Goal: Information Seeking & Learning: Learn about a topic

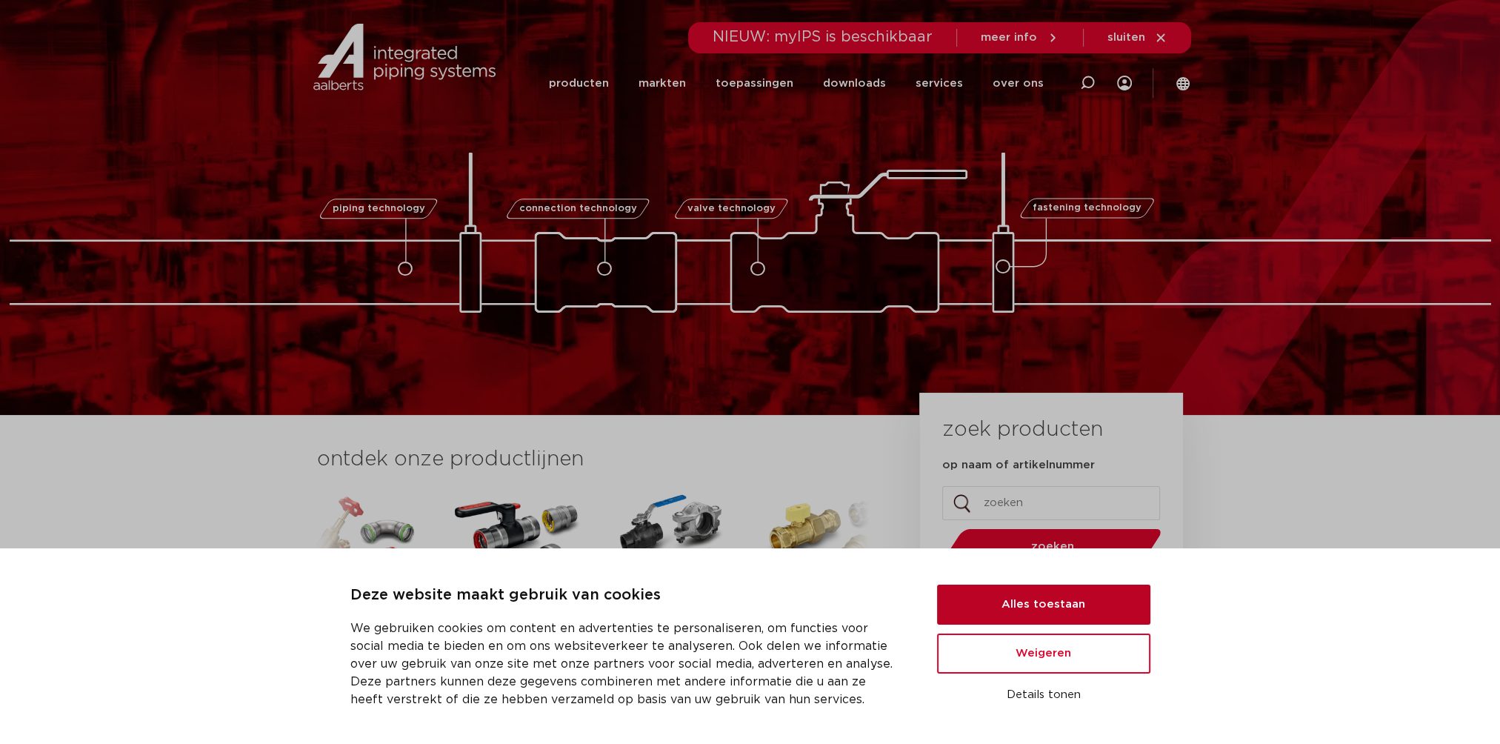
click at [1043, 612] on button "Alles toestaan" at bounding box center [1043, 605] width 213 height 40
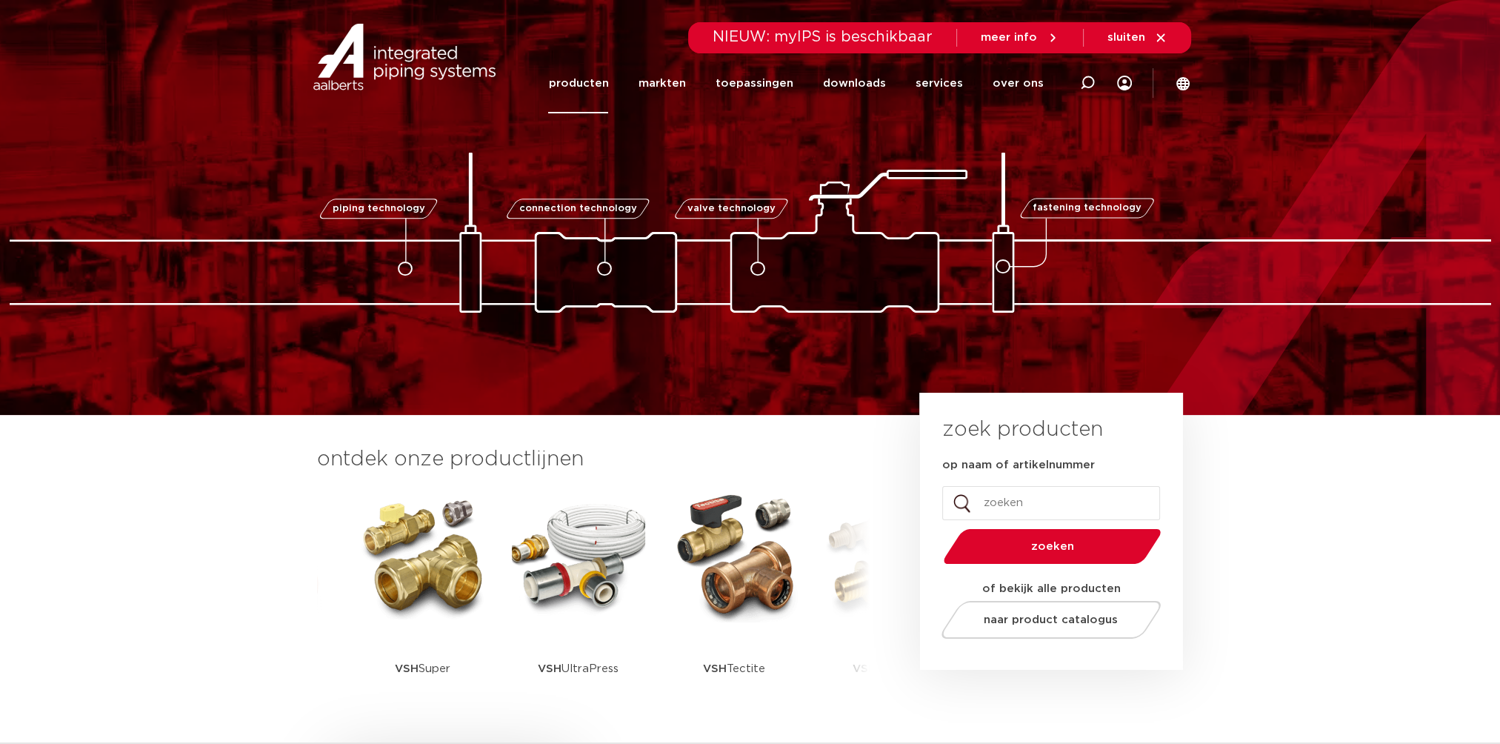
click at [599, 87] on link "producten" at bounding box center [578, 83] width 60 height 60
click at [588, 80] on link "producten" at bounding box center [578, 83] width 60 height 60
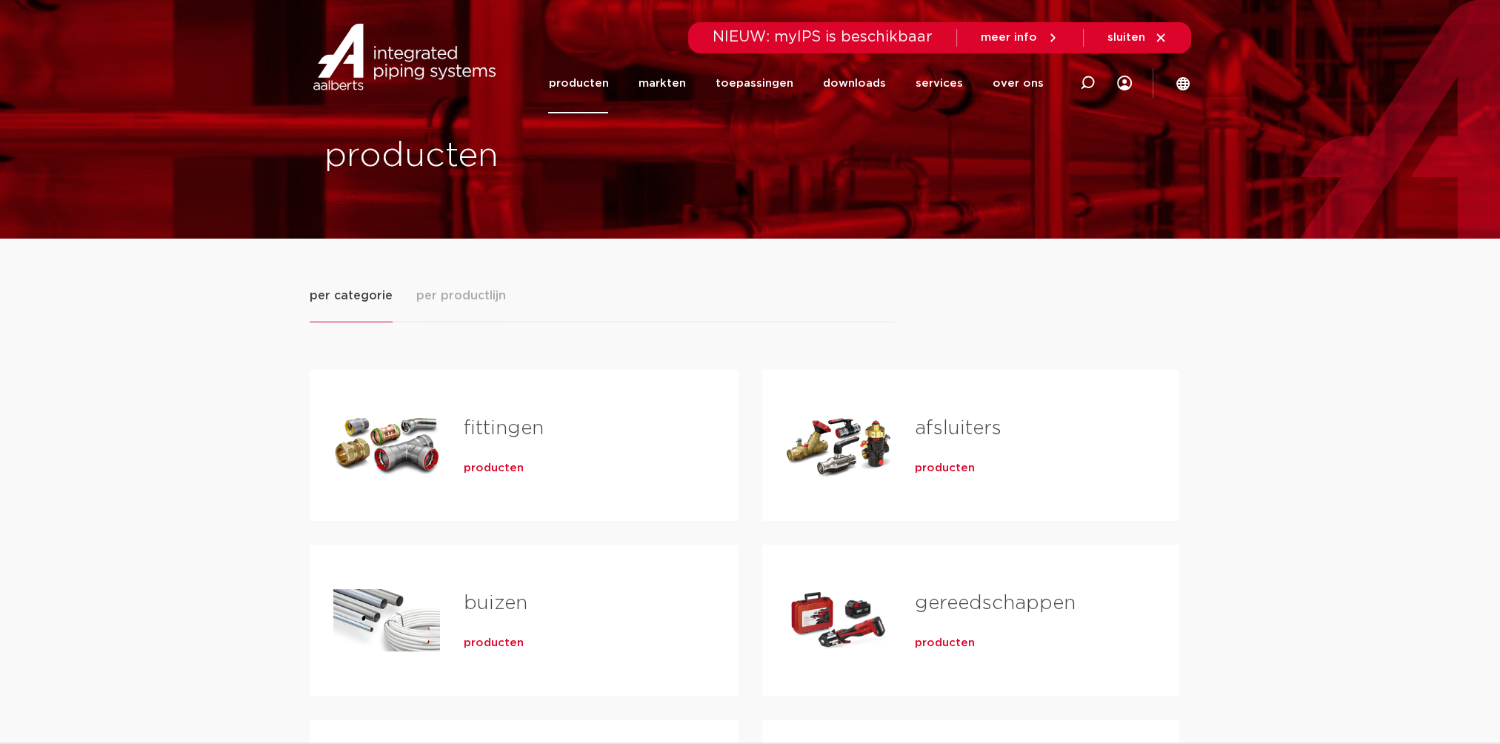
click at [383, 425] on div "Tabs. Open items met enter of spatie, sluit af met escape en navigeer met de pi…" at bounding box center [386, 445] width 107 height 104
click at [499, 464] on span "producten" at bounding box center [494, 468] width 60 height 15
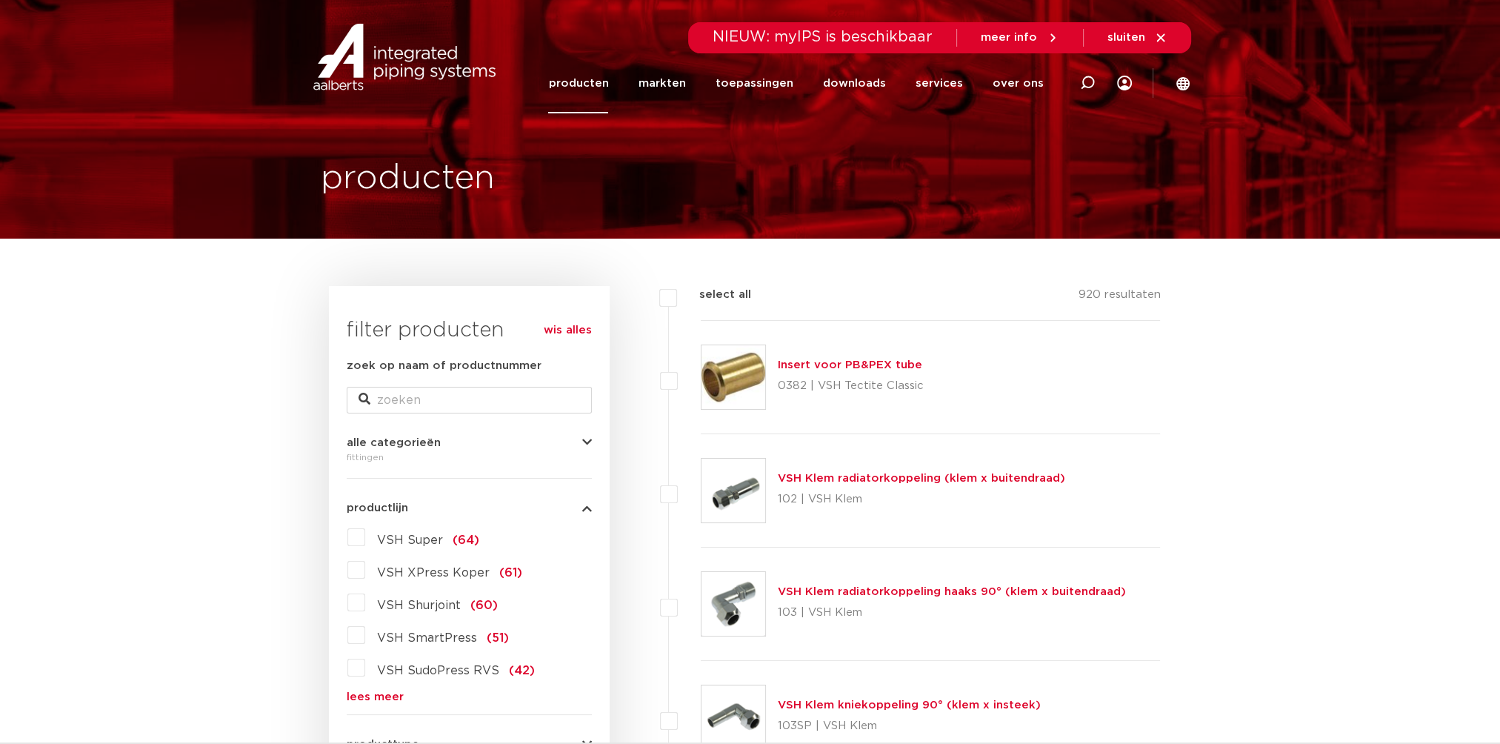
scroll to position [74, 0]
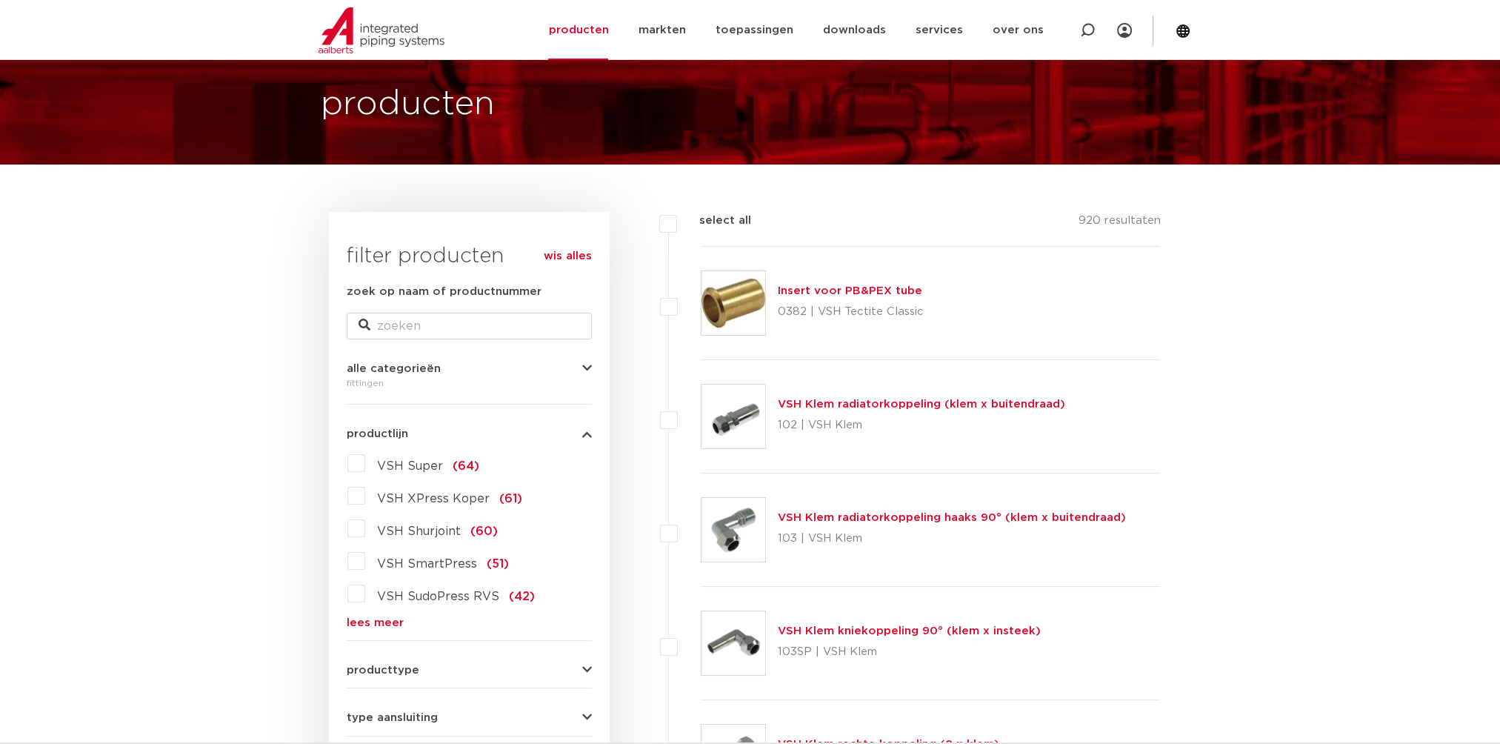
click at [367, 613] on div "VSH Super (64) VSH XPress Koper (61) VSH Shurjoint (60) VSH SmartPress (51) VSH…" at bounding box center [469, 539] width 245 height 177
click at [376, 623] on link "lees meer" at bounding box center [469, 622] width 245 height 11
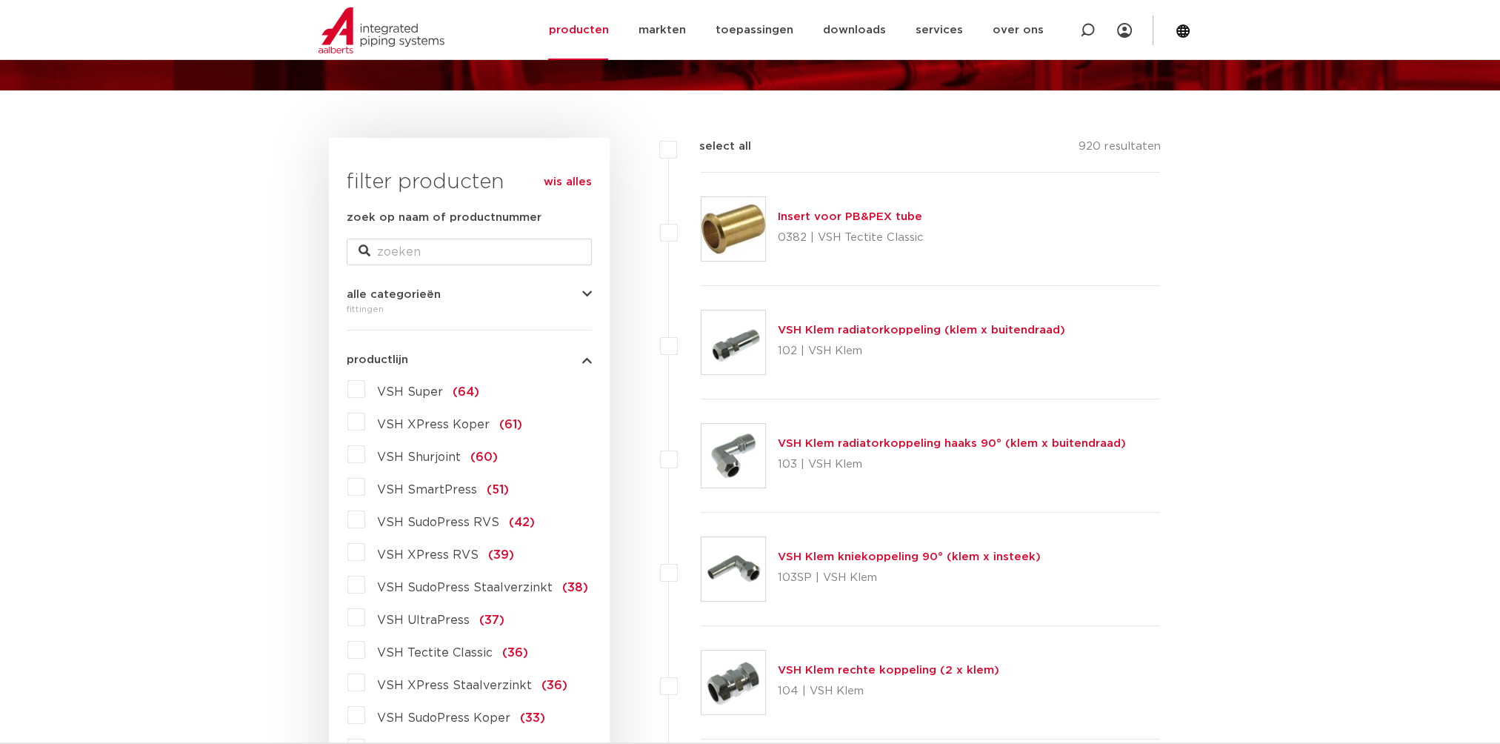
scroll to position [0, 0]
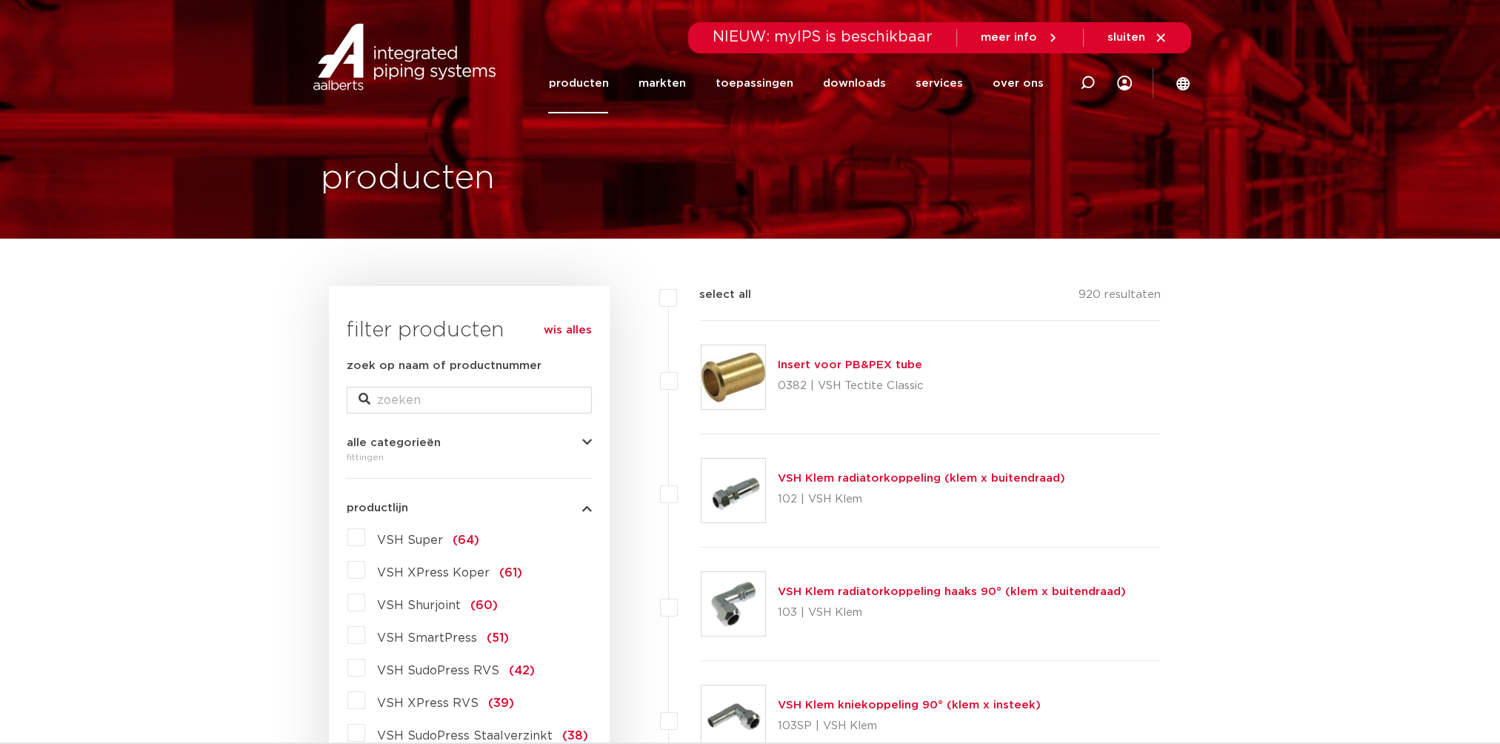
click at [365, 533] on label "VSH Super (64)" at bounding box center [422, 537] width 114 height 24
click at [0, 0] on input "VSH Super (64)" at bounding box center [0, 0] width 0 height 0
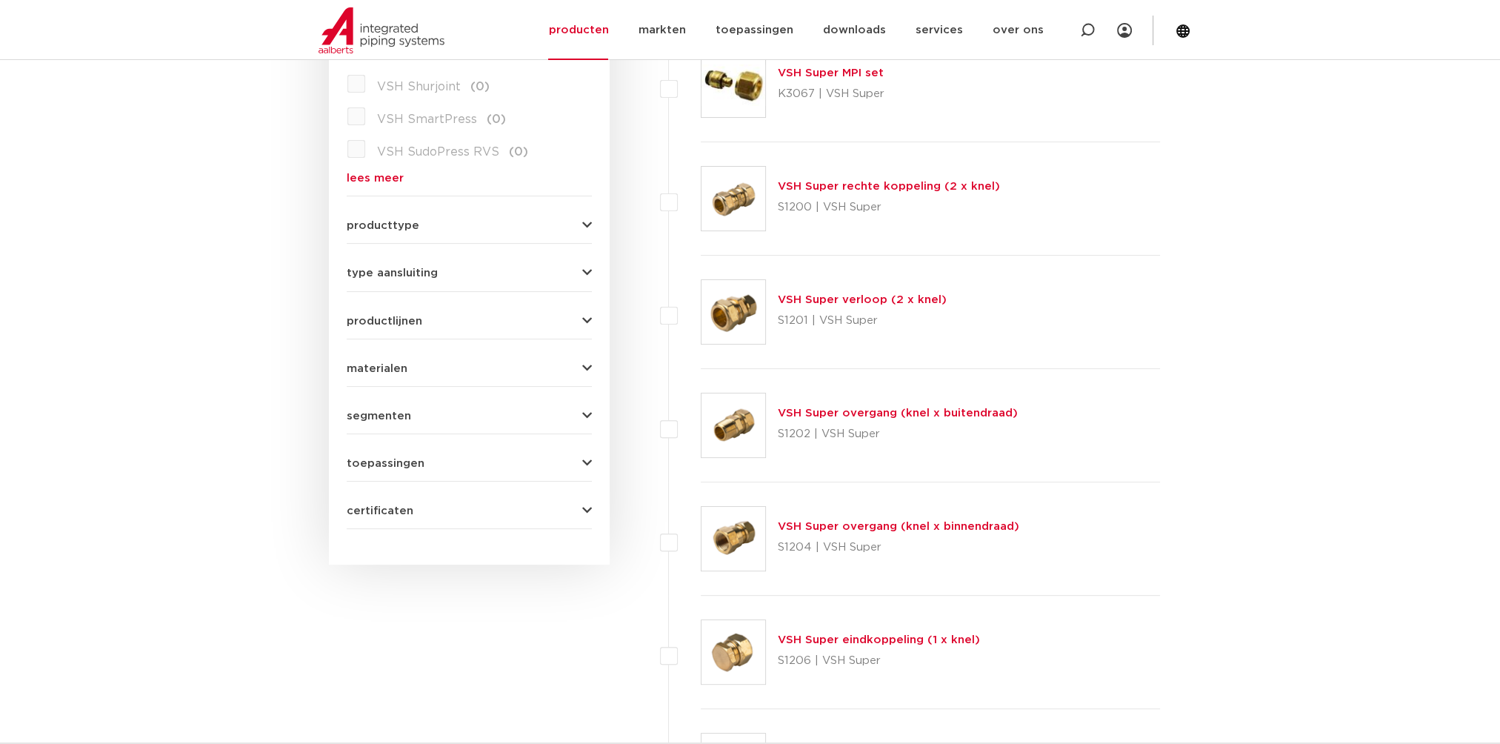
scroll to position [296, 0]
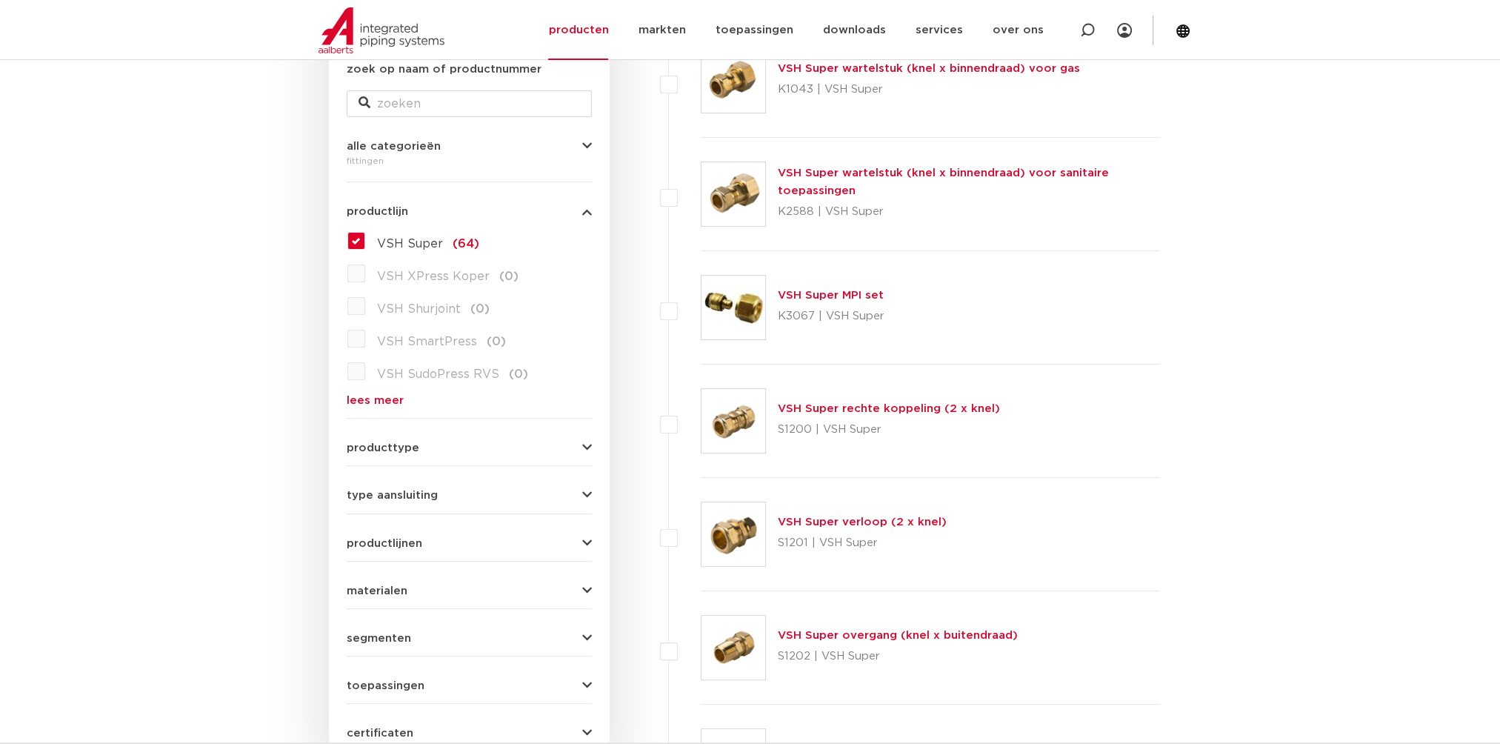
click at [405, 495] on span "type aansluiting" at bounding box center [392, 495] width 91 height 11
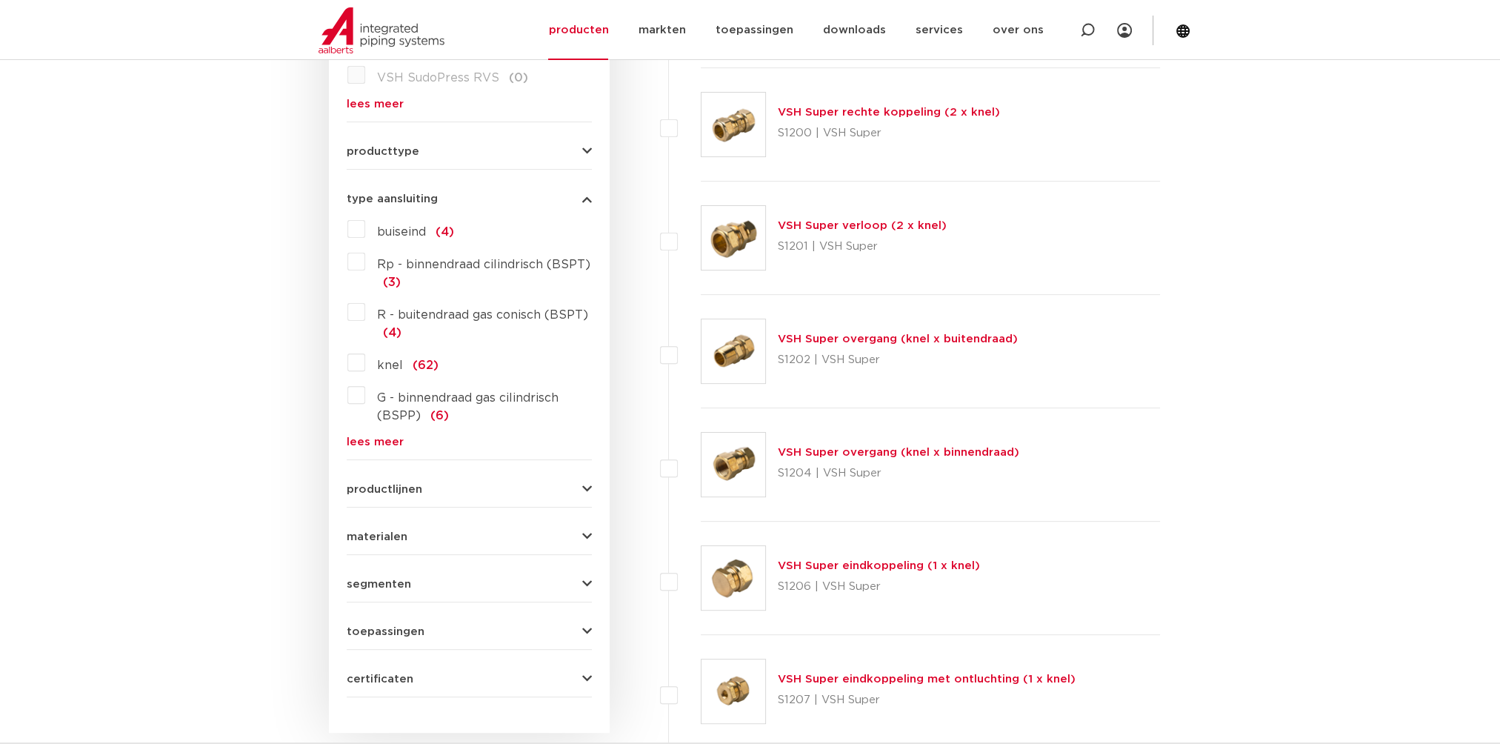
scroll to position [370, 0]
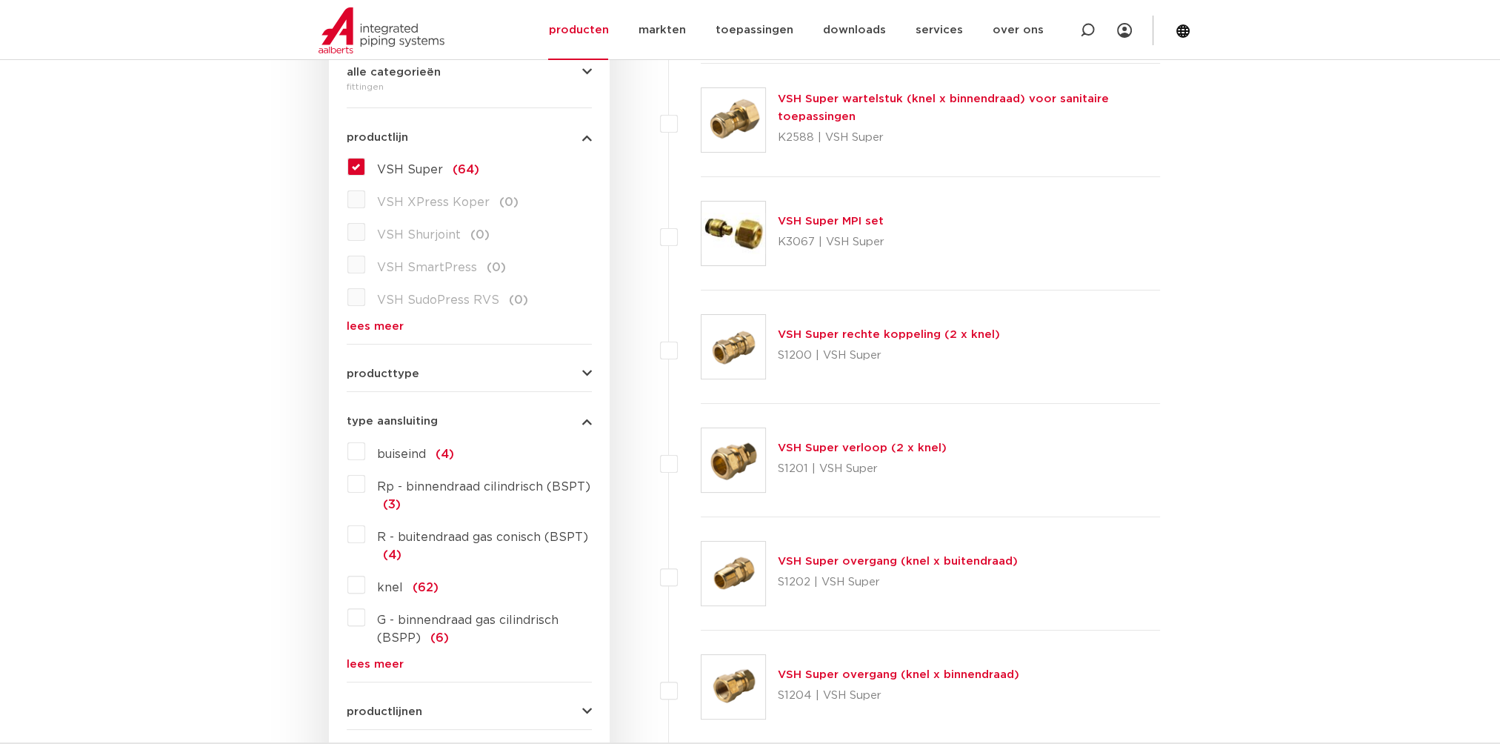
click at [365, 163] on label "VSH Super (64)" at bounding box center [422, 167] width 114 height 24
click at [0, 0] on input "VSH Super (64)" at bounding box center [0, 0] width 0 height 0
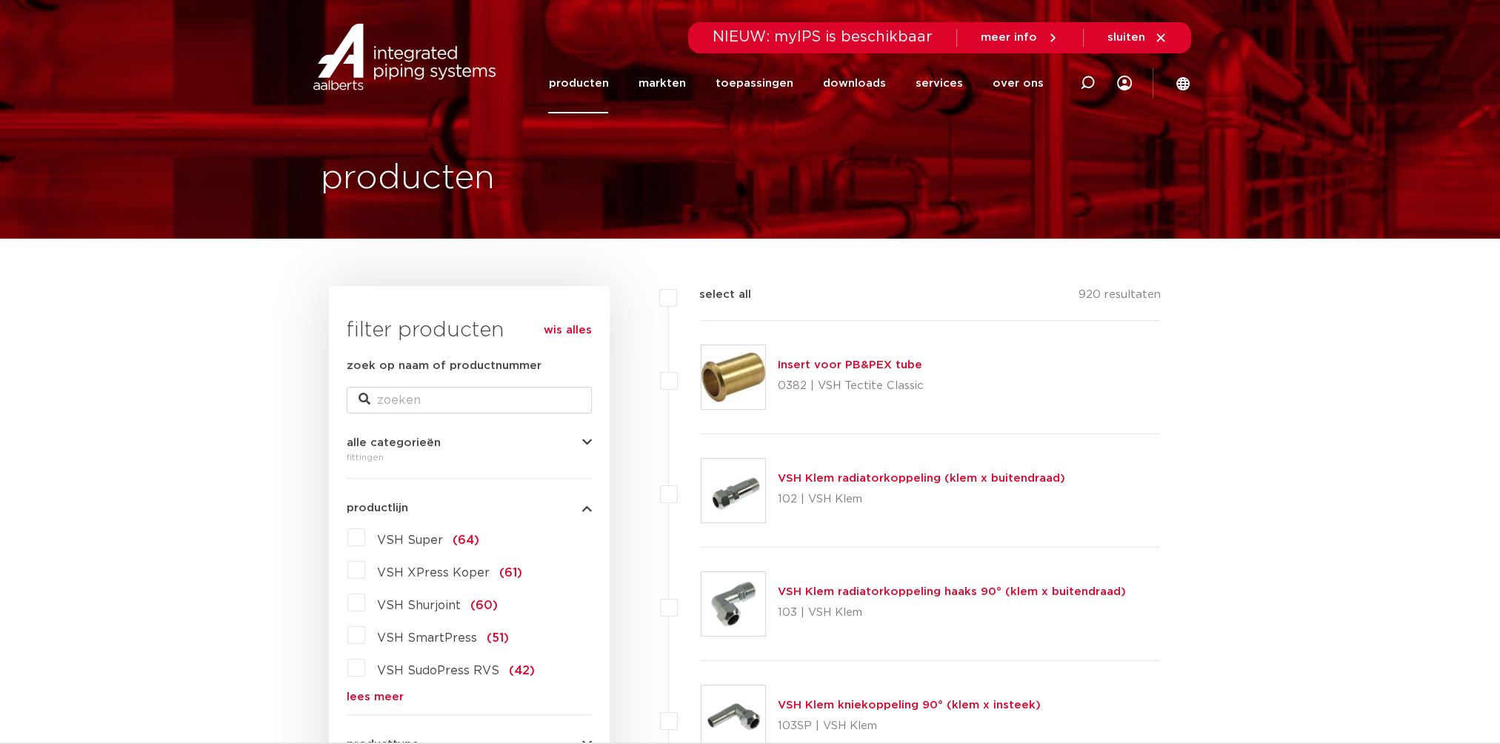
click at [582, 83] on link "producten" at bounding box center [578, 83] width 60 height 60
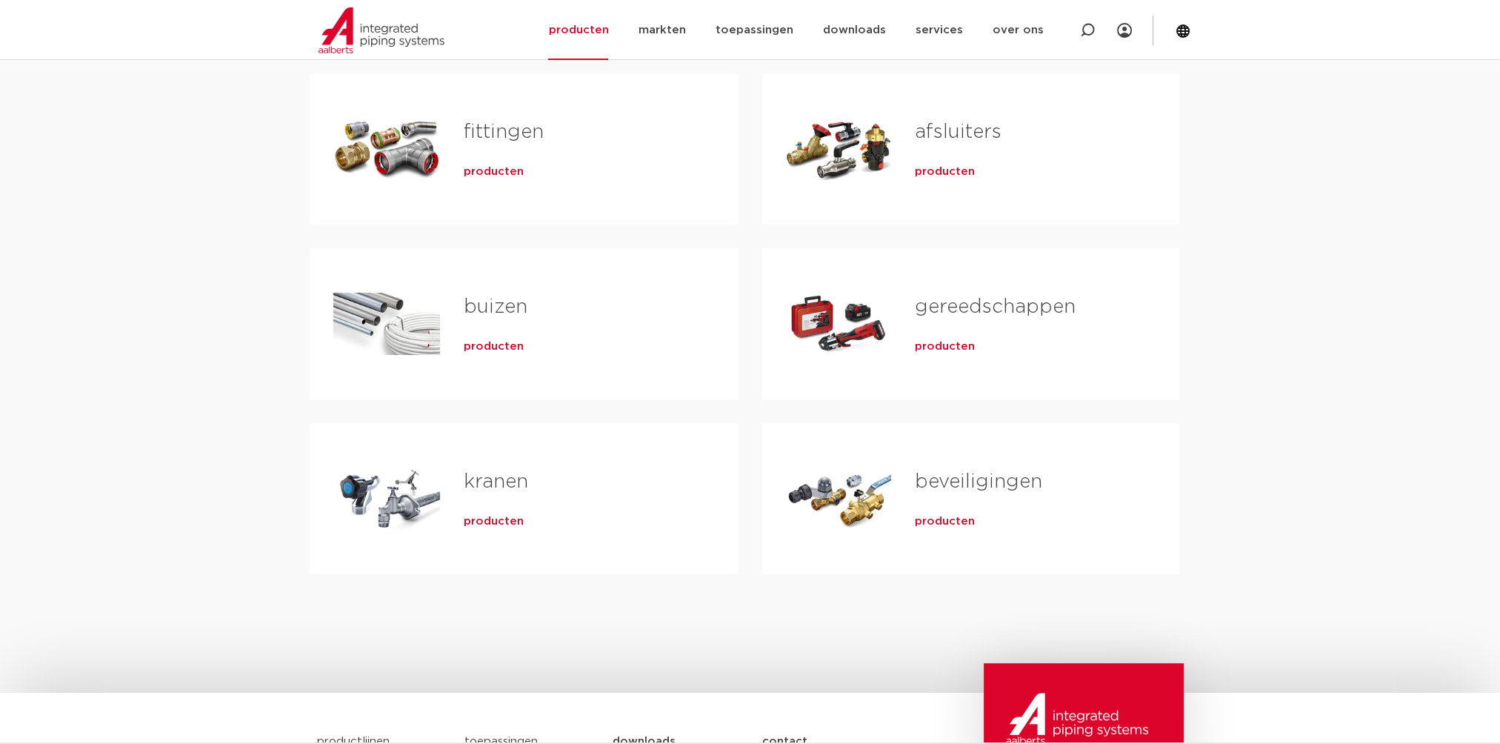
click at [472, 149] on h2 "fittingen" at bounding box center [577, 136] width 227 height 34
click at [477, 175] on span "producten" at bounding box center [494, 171] width 60 height 15
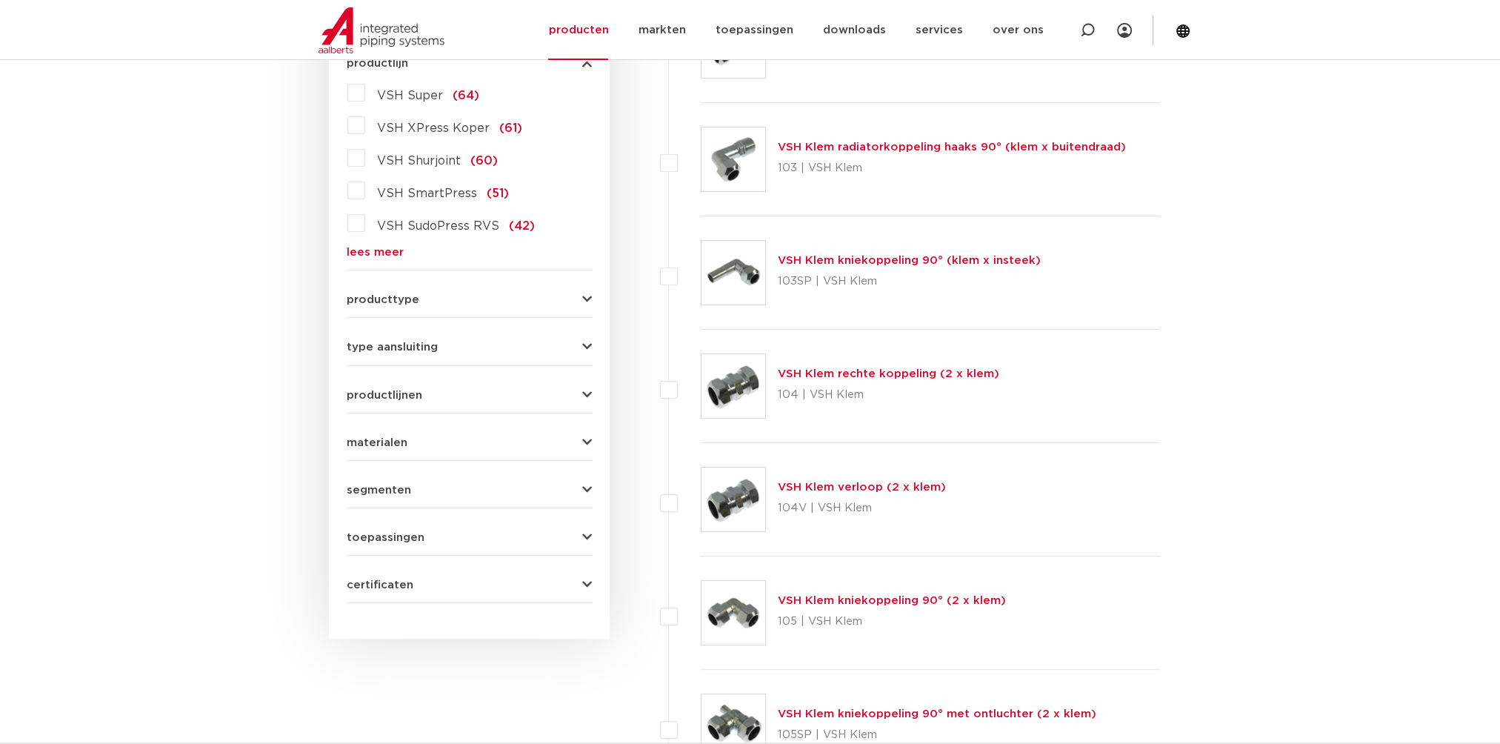
scroll to position [519, 0]
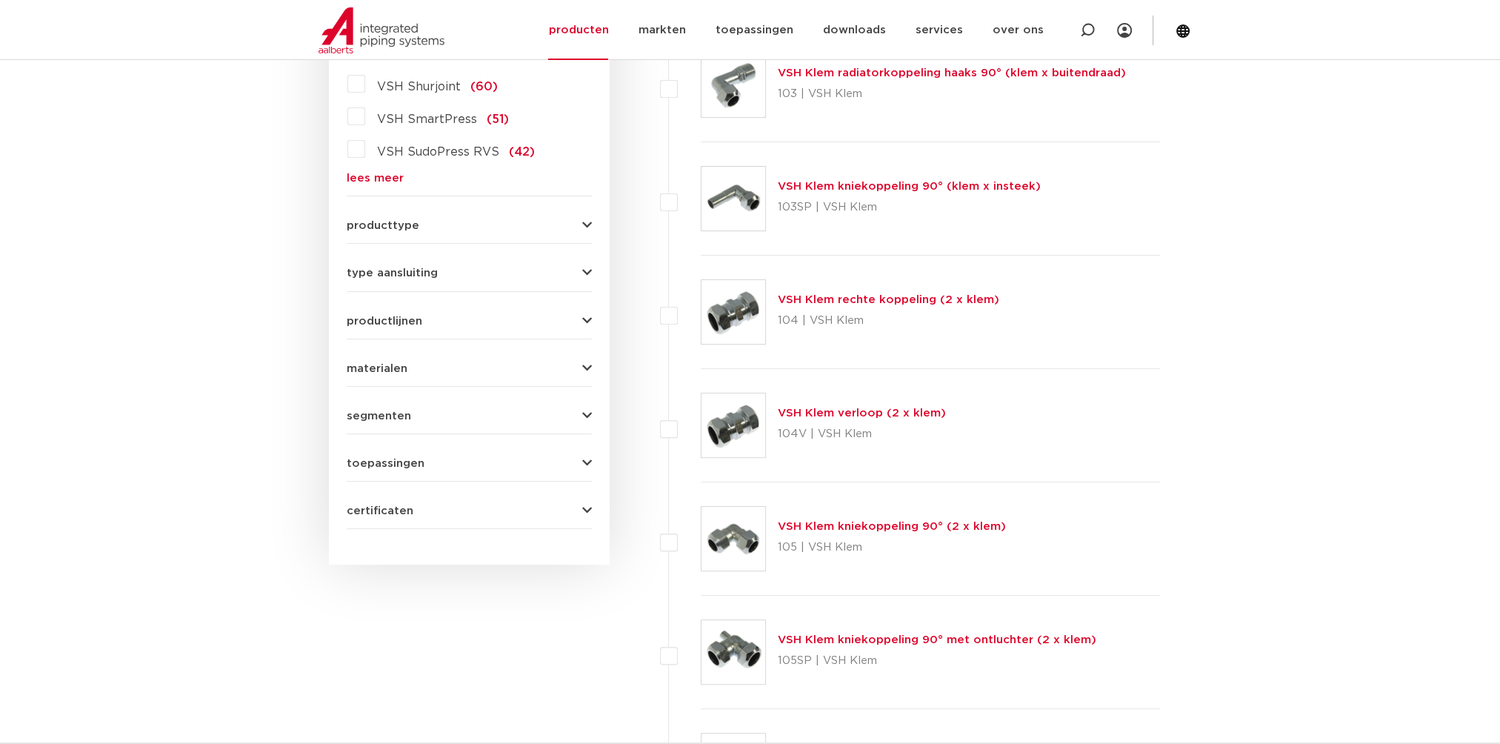
click at [376, 404] on div "segmenten utiliteitsbouw (873) industrie (737) woningbouw (351) scheepsbouw (19…" at bounding box center [469, 410] width 245 height 23
click at [385, 458] on span "toepassingen" at bounding box center [386, 463] width 78 height 11
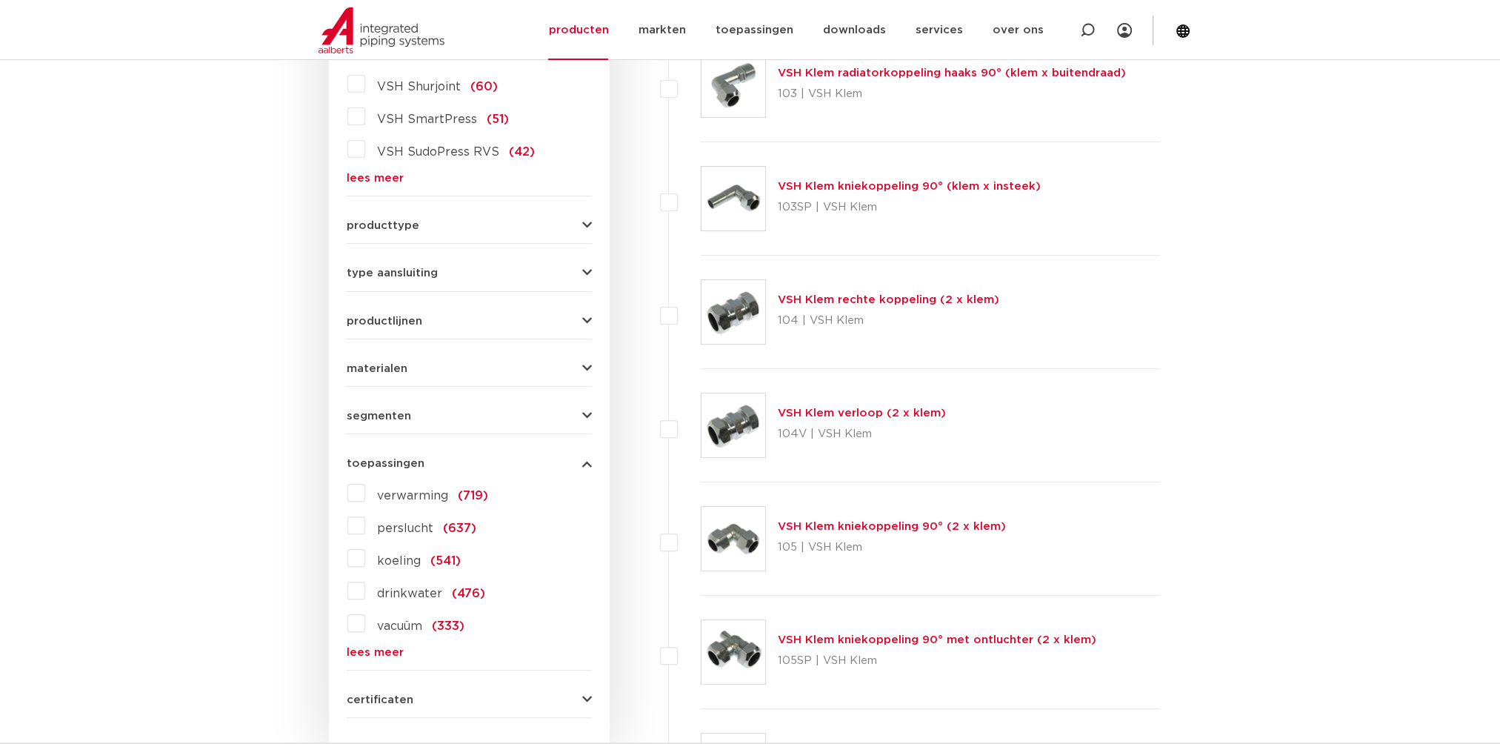
click at [365, 491] on label "verwarming (719)" at bounding box center [426, 493] width 123 height 24
click at [0, 0] on input "verwarming (719)" at bounding box center [0, 0] width 0 height 0
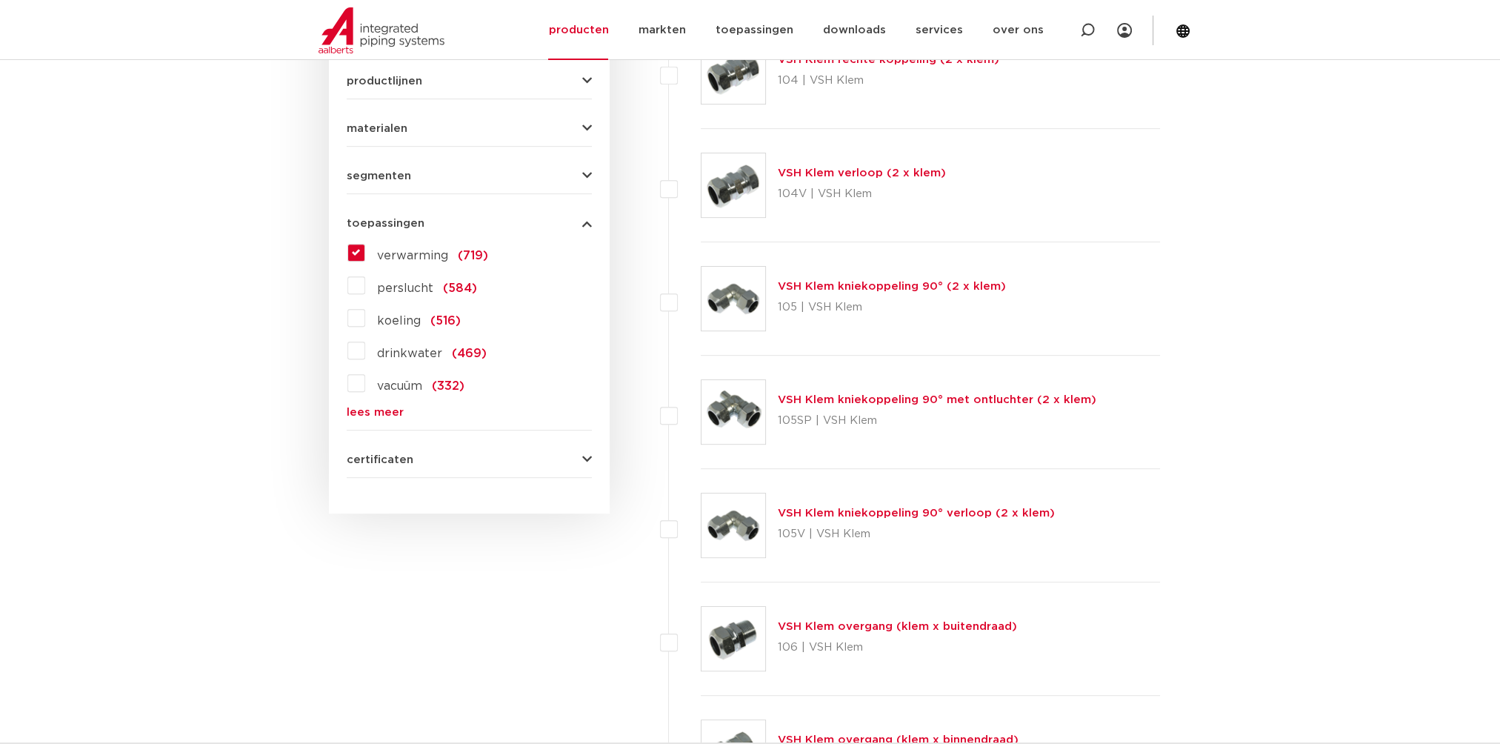
scroll to position [833, 0]
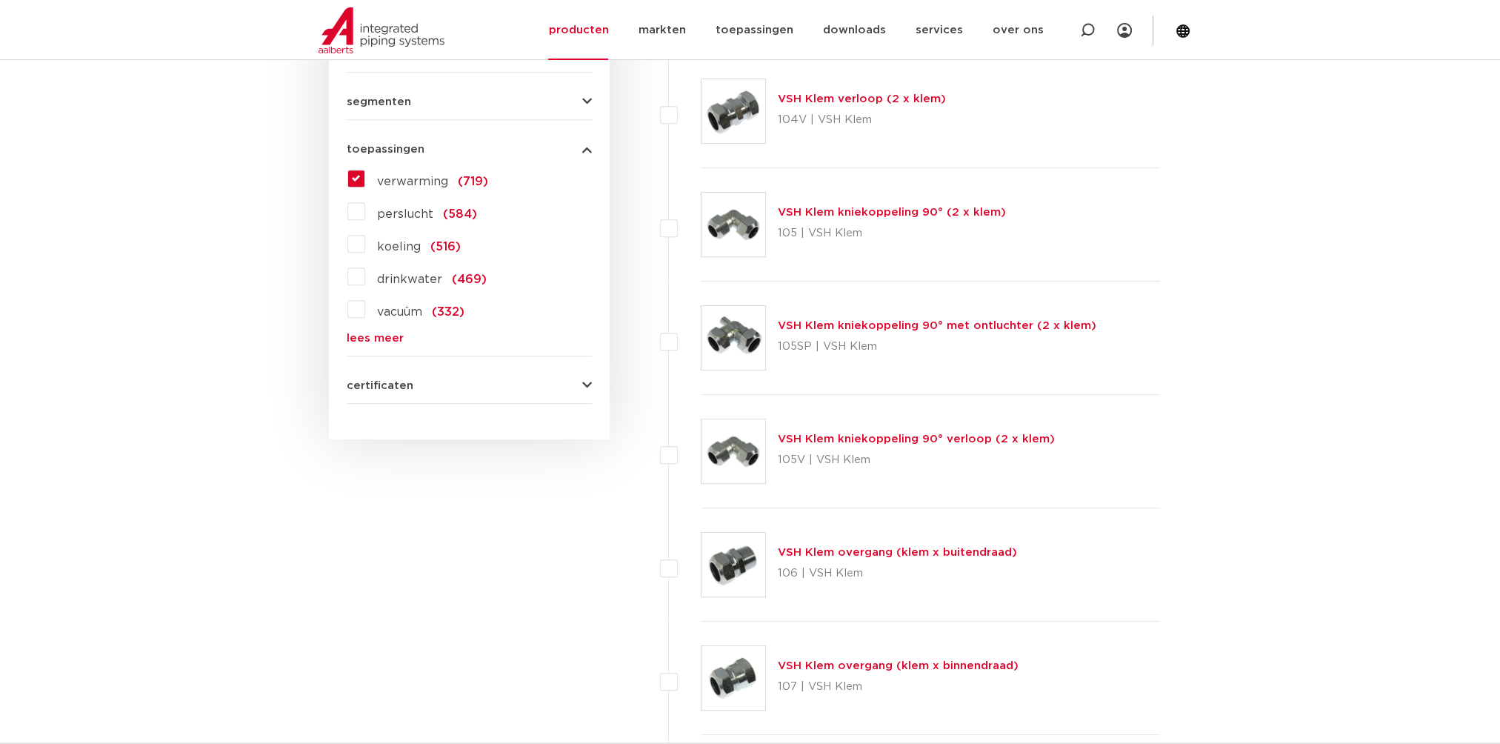
click at [365, 170] on label "verwarming (719)" at bounding box center [426, 179] width 123 height 24
click at [0, 0] on input "verwarming (719)" at bounding box center [0, 0] width 0 height 0
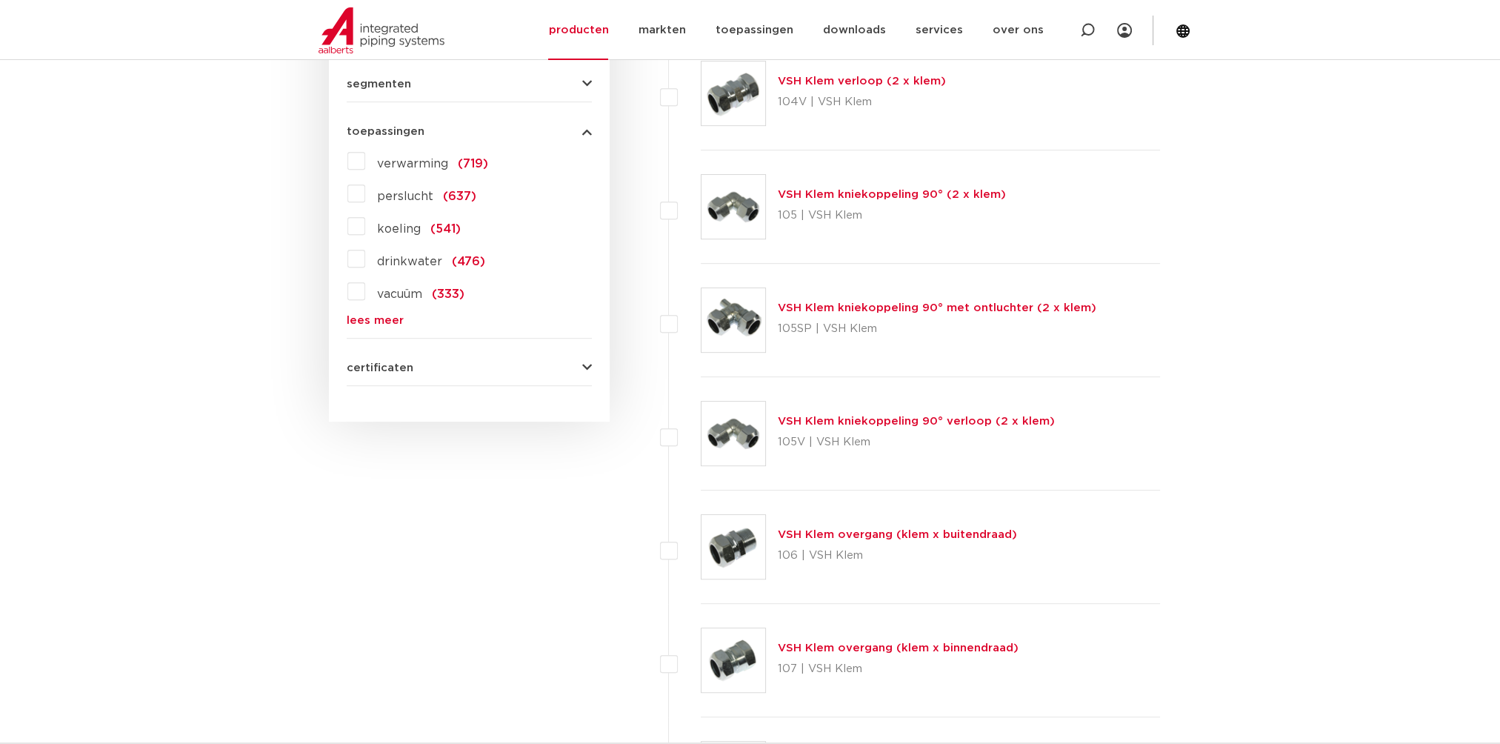
click at [365, 254] on label "drinkwater (476)" at bounding box center [425, 259] width 120 height 24
click at [0, 0] on input "drinkwater (476)" at bounding box center [0, 0] width 0 height 0
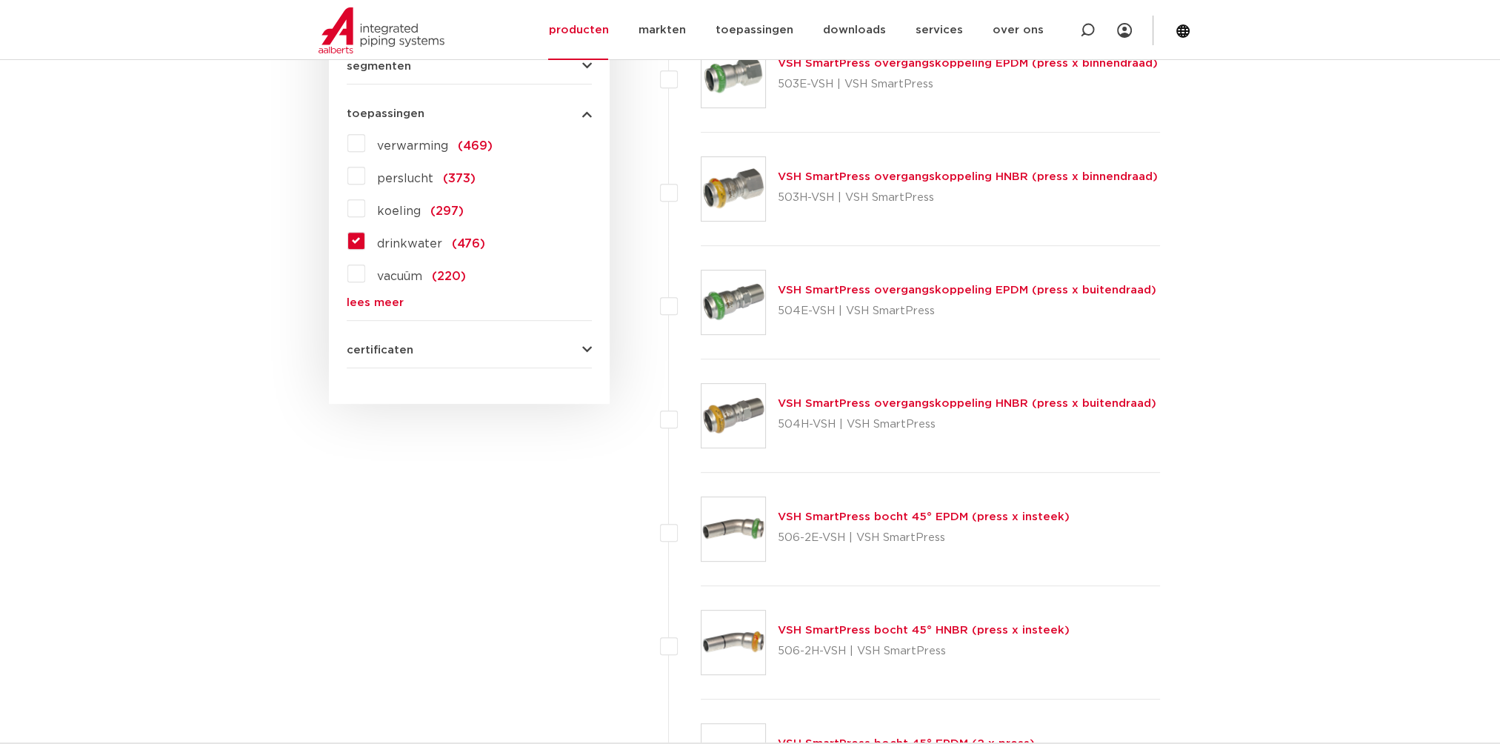
click at [387, 350] on span "certificaten" at bounding box center [380, 350] width 67 height 11
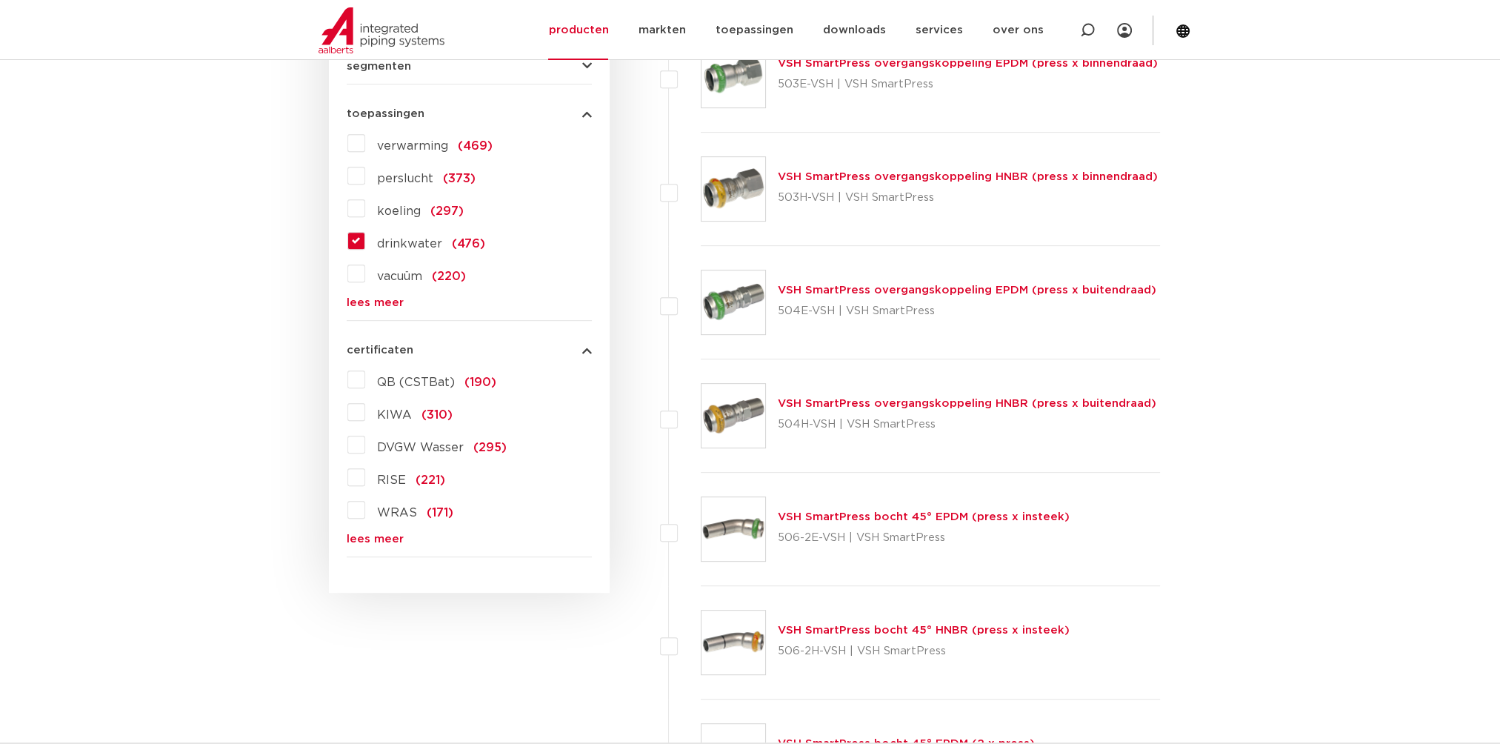
scroll to position [498, 0]
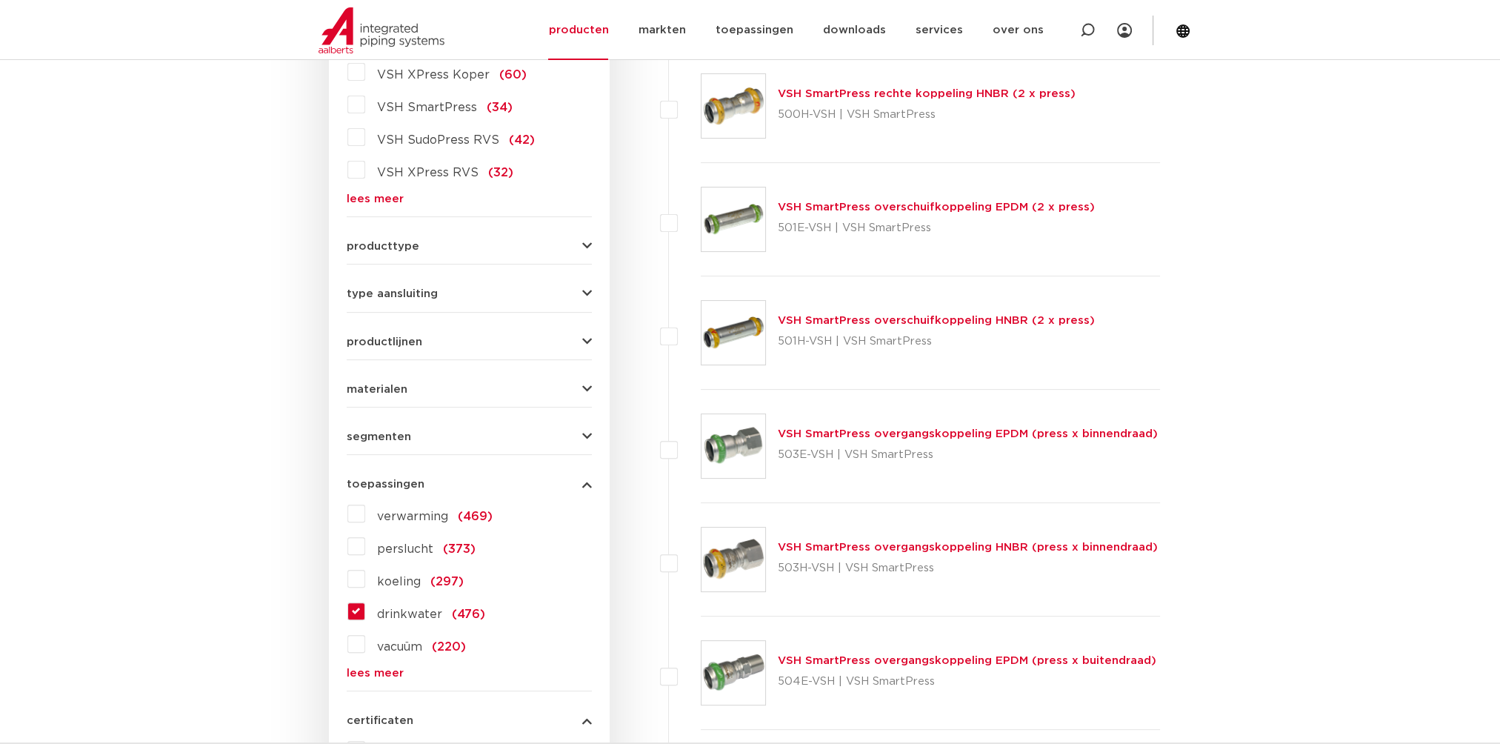
click at [395, 293] on span "type aansluiting" at bounding box center [392, 293] width 91 height 11
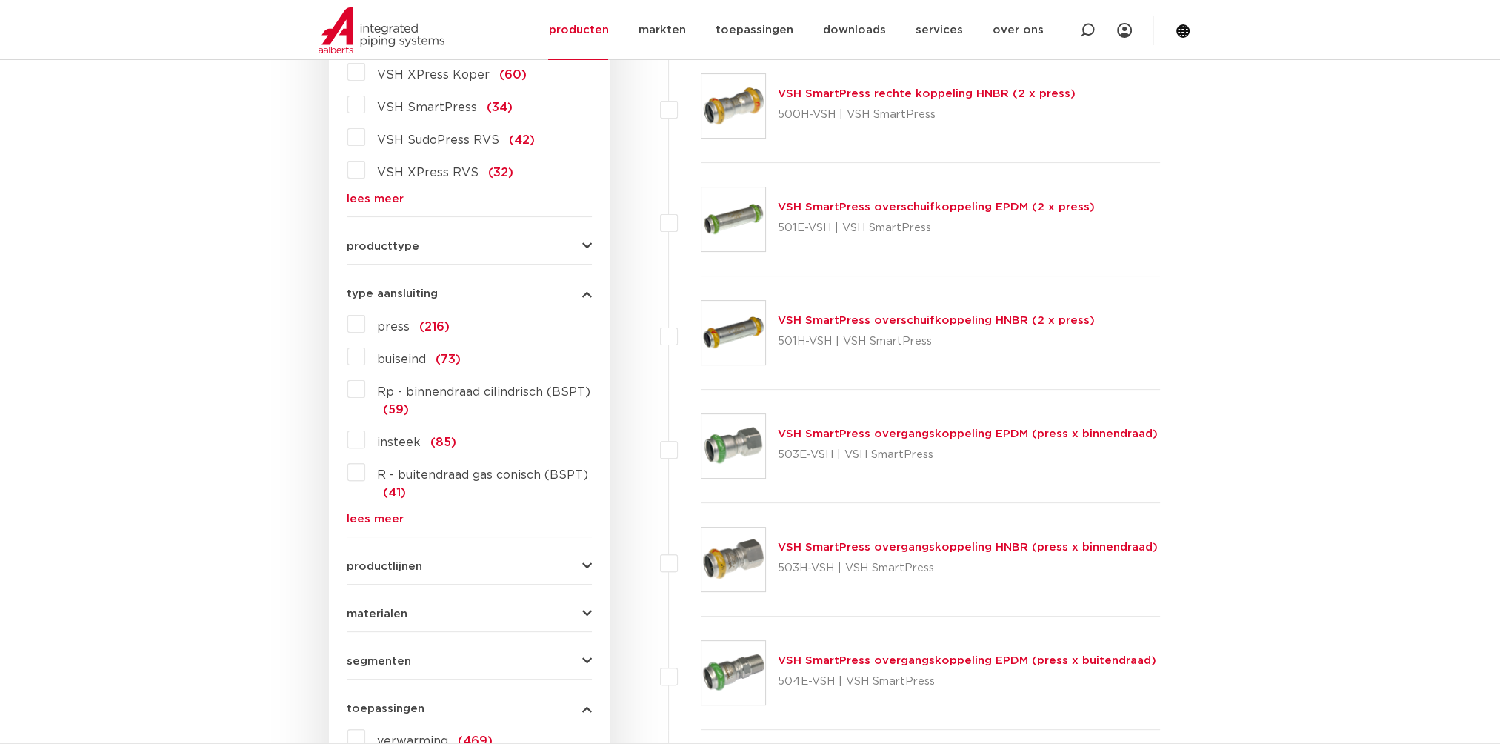
click at [365, 391] on label "Rp - binnendraad cilindrisch (BSPT) (59)" at bounding box center [478, 397] width 227 height 41
click at [0, 0] on input "Rp - binnendraad cilindrisch (BSPT) (59)" at bounding box center [0, 0] width 0 height 0
